Goal: Check status

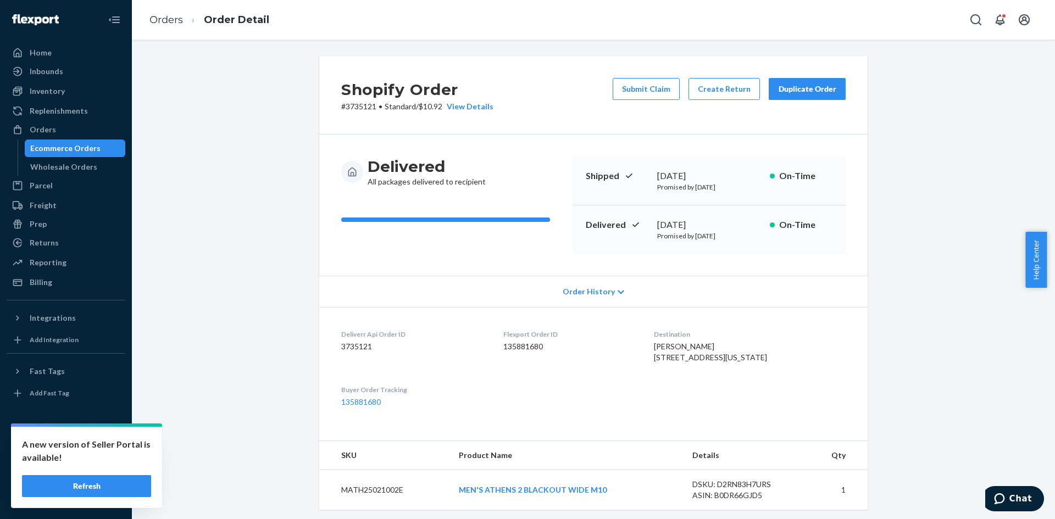
scroll to position [270, 0]
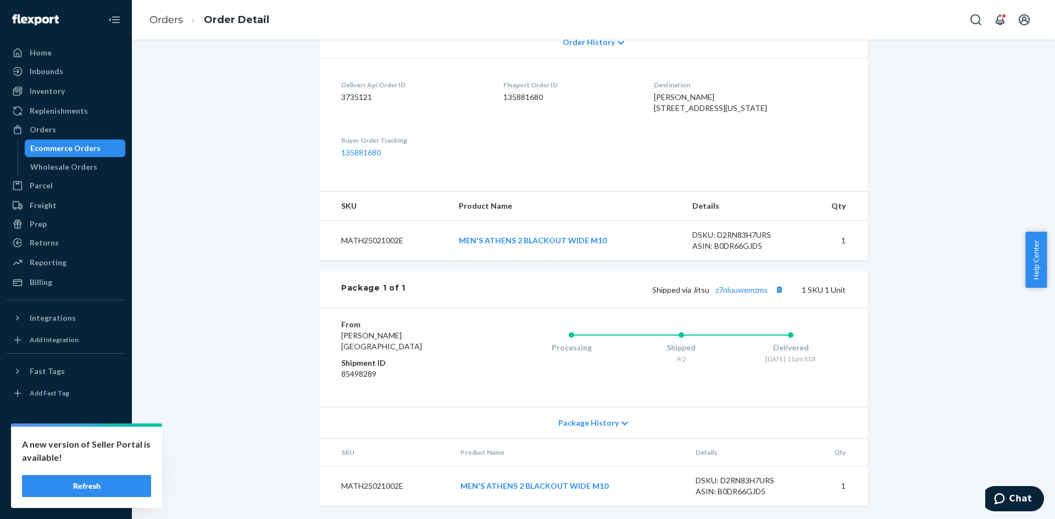
drag, startPoint x: 70, startPoint y: 146, endPoint x: 158, endPoint y: 145, distance: 88.5
click at [70, 146] on div "Ecommerce Orders" at bounding box center [65, 148] width 70 height 11
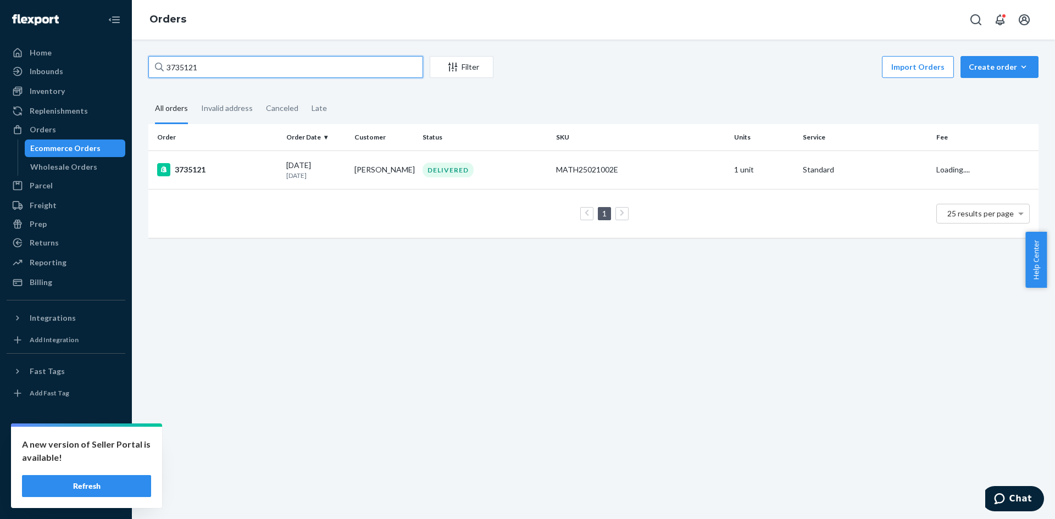
click at [253, 75] on input "3735121" at bounding box center [285, 67] width 275 height 22
paste input "40582"
click at [171, 61] on input "3740582" at bounding box center [285, 67] width 275 height 22
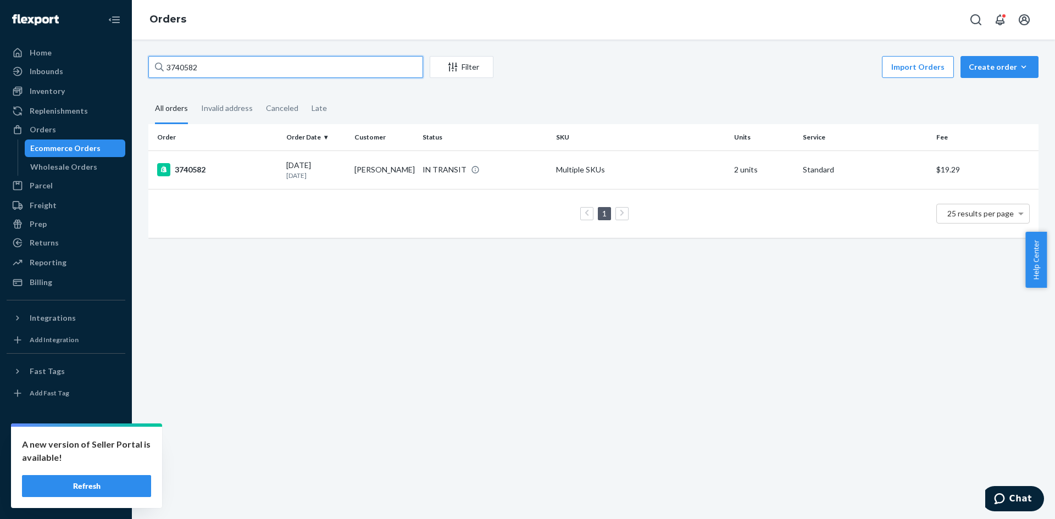
paste input "26077"
type input "3726077"
